Goal: Task Accomplishment & Management: Manage account settings

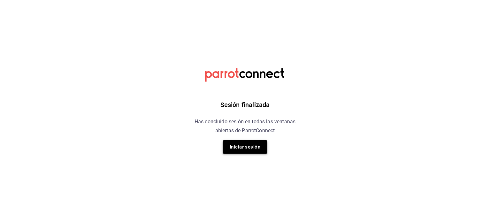
click at [241, 145] on button "Iniciar sesión" at bounding box center [245, 146] width 45 height 13
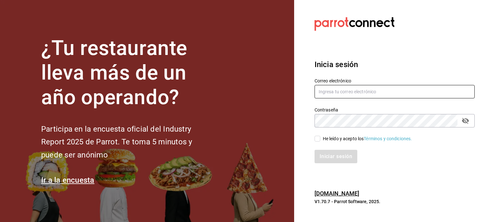
click at [327, 91] on input "text" at bounding box center [395, 91] width 160 height 13
type input "[EMAIL_ADDRESS][DOMAIN_NAME]"
click at [319, 135] on div "He leído y acepto los Términos y condiciones." at bounding box center [395, 138] width 160 height 7
click at [318, 142] on div "Iniciar sesión" at bounding box center [391, 152] width 168 height 21
click at [317, 141] on input "He leído y acepto los Términos y condiciones." at bounding box center [318, 139] width 6 height 6
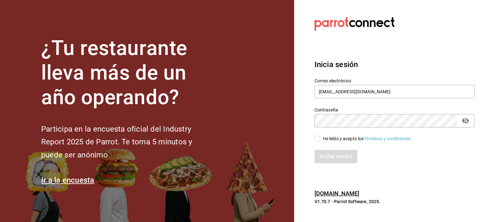
checkbox input "true"
click at [328, 148] on div "Iniciar sesión" at bounding box center [391, 152] width 168 height 21
click at [335, 158] on button "Iniciar sesión" at bounding box center [336, 156] width 43 height 13
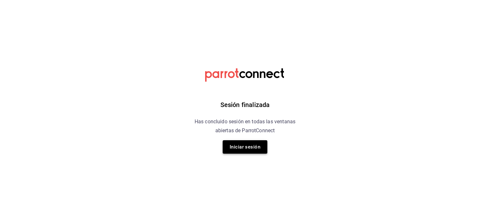
click at [258, 152] on button "Iniciar sesión" at bounding box center [245, 146] width 45 height 13
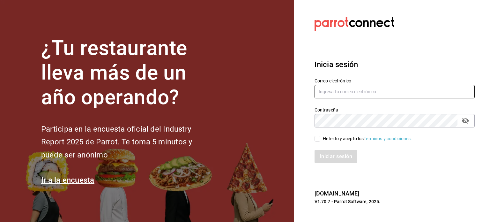
click at [329, 93] on input "text" at bounding box center [395, 91] width 160 height 13
type input "[EMAIL_ADDRESS][DOMAIN_NAME]"
click at [318, 140] on input "He leído y acepto los Términos y condiciones." at bounding box center [318, 139] width 6 height 6
checkbox input "true"
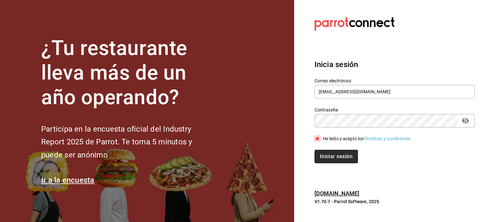
click at [334, 162] on button "Iniciar sesión" at bounding box center [336, 156] width 43 height 13
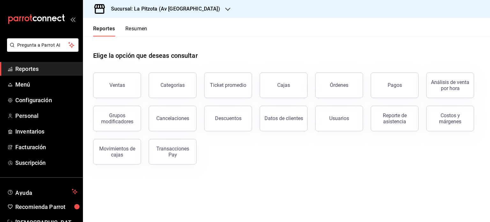
click at [188, 9] on h3 "Sucursal: La Pitzota (Av [GEOGRAPHIC_DATA])" at bounding box center [163, 9] width 114 height 8
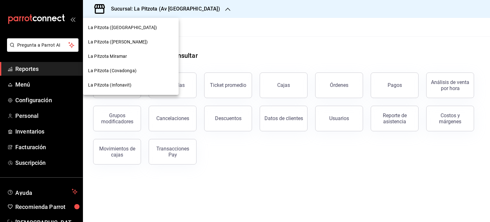
click at [125, 83] on span "La Pitzota (Infonavit)" at bounding box center [109, 85] width 43 height 7
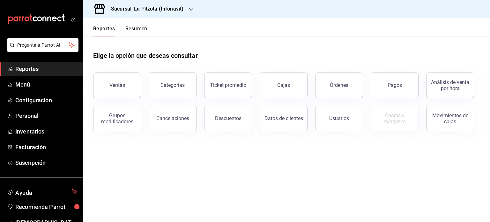
click at [138, 28] on button "Resumen" at bounding box center [136, 31] width 22 height 11
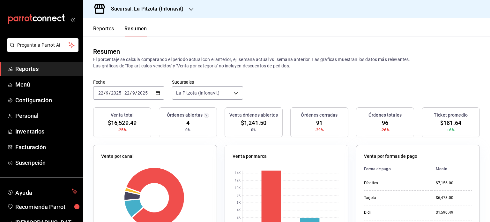
click at [159, 91] on icon "button" at bounding box center [158, 93] width 4 height 4
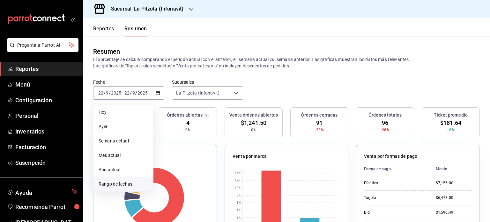
click at [118, 182] on span "Rango de fechas" at bounding box center [123, 184] width 49 height 7
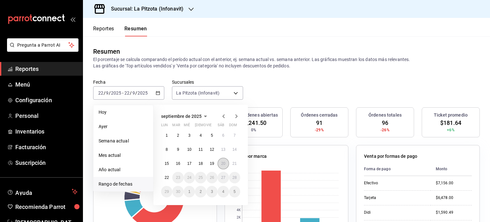
click at [223, 162] on abbr "20" at bounding box center [223, 163] width 4 height 4
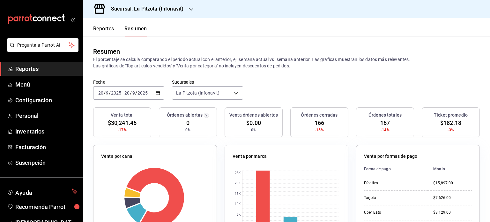
click at [156, 91] on icon "button" at bounding box center [158, 93] width 4 height 4
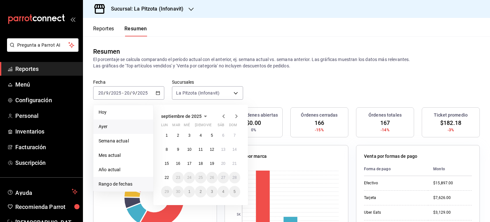
click at [120, 125] on span "Ayer" at bounding box center [123, 126] width 49 height 7
